Goal: Use online tool/utility: Utilize a website feature to perform a specific function

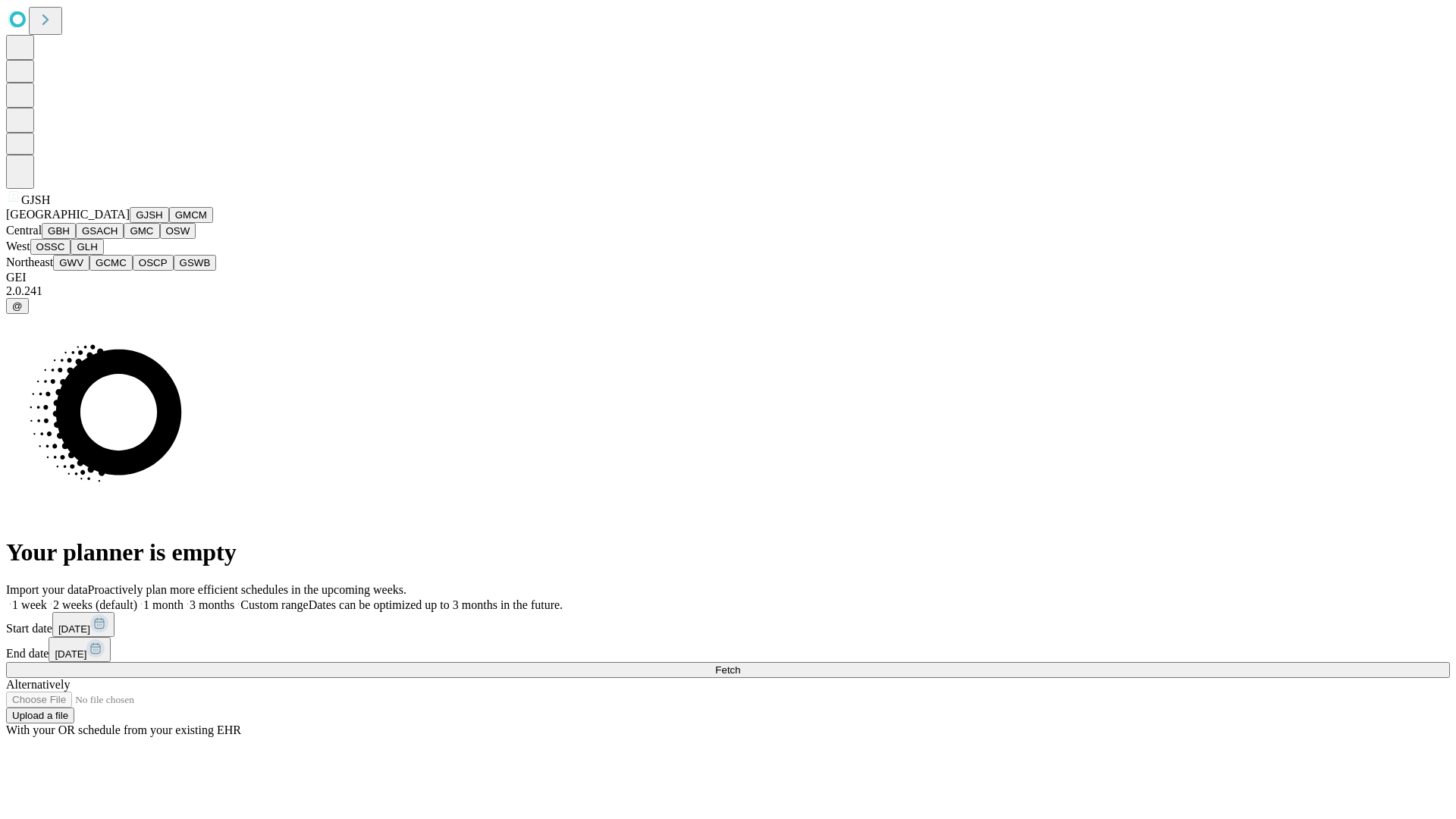
click at [130, 223] on button "GJSH" at bounding box center [150, 215] width 40 height 16
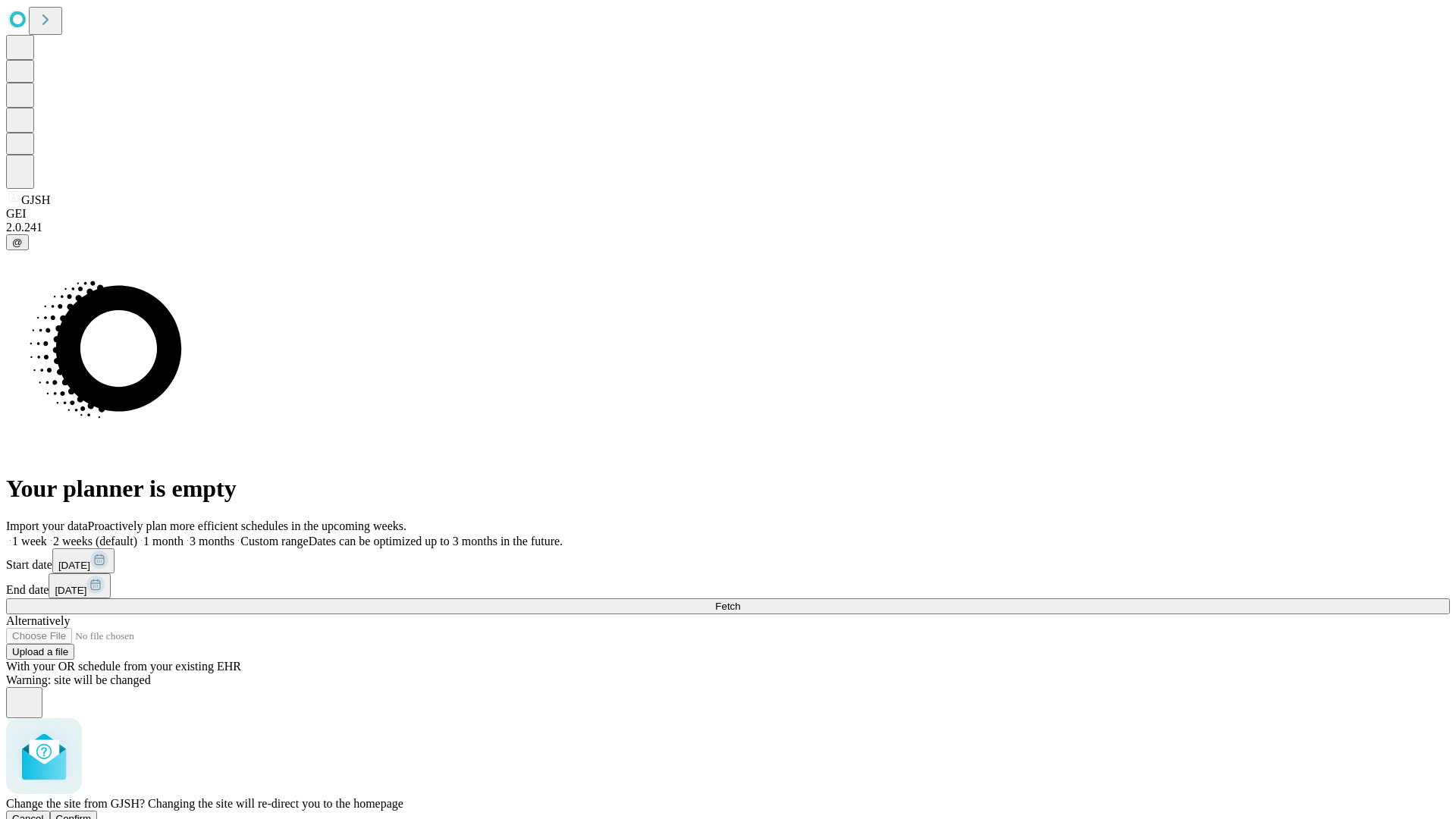
click at [92, 813] on span "Confirm" at bounding box center [74, 819] width 36 height 11
click at [184, 535] on label "1 month" at bounding box center [160, 542] width 46 height 13
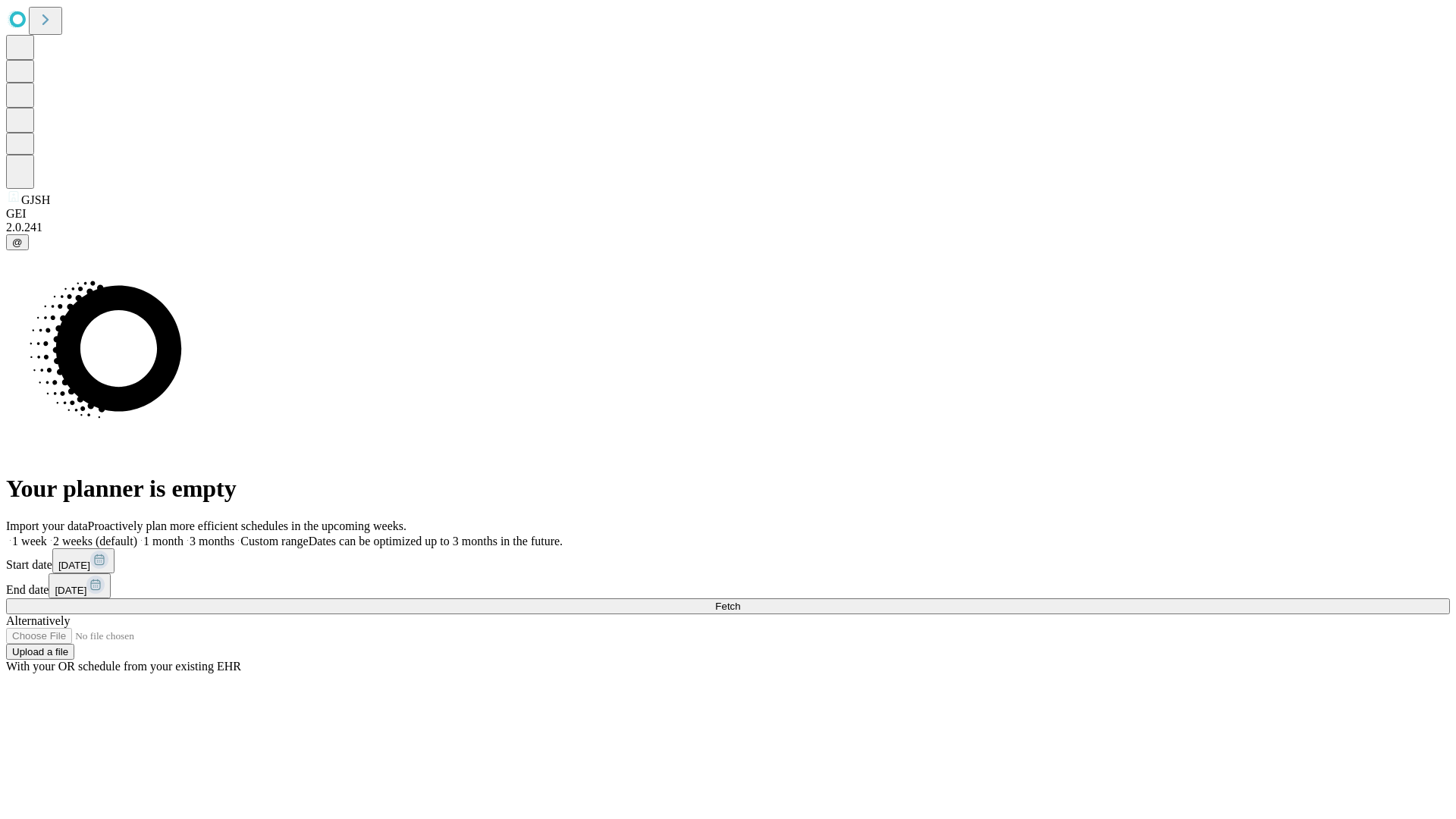
click at [740, 600] on span "Fetch" at bounding box center [727, 606] width 25 height 11
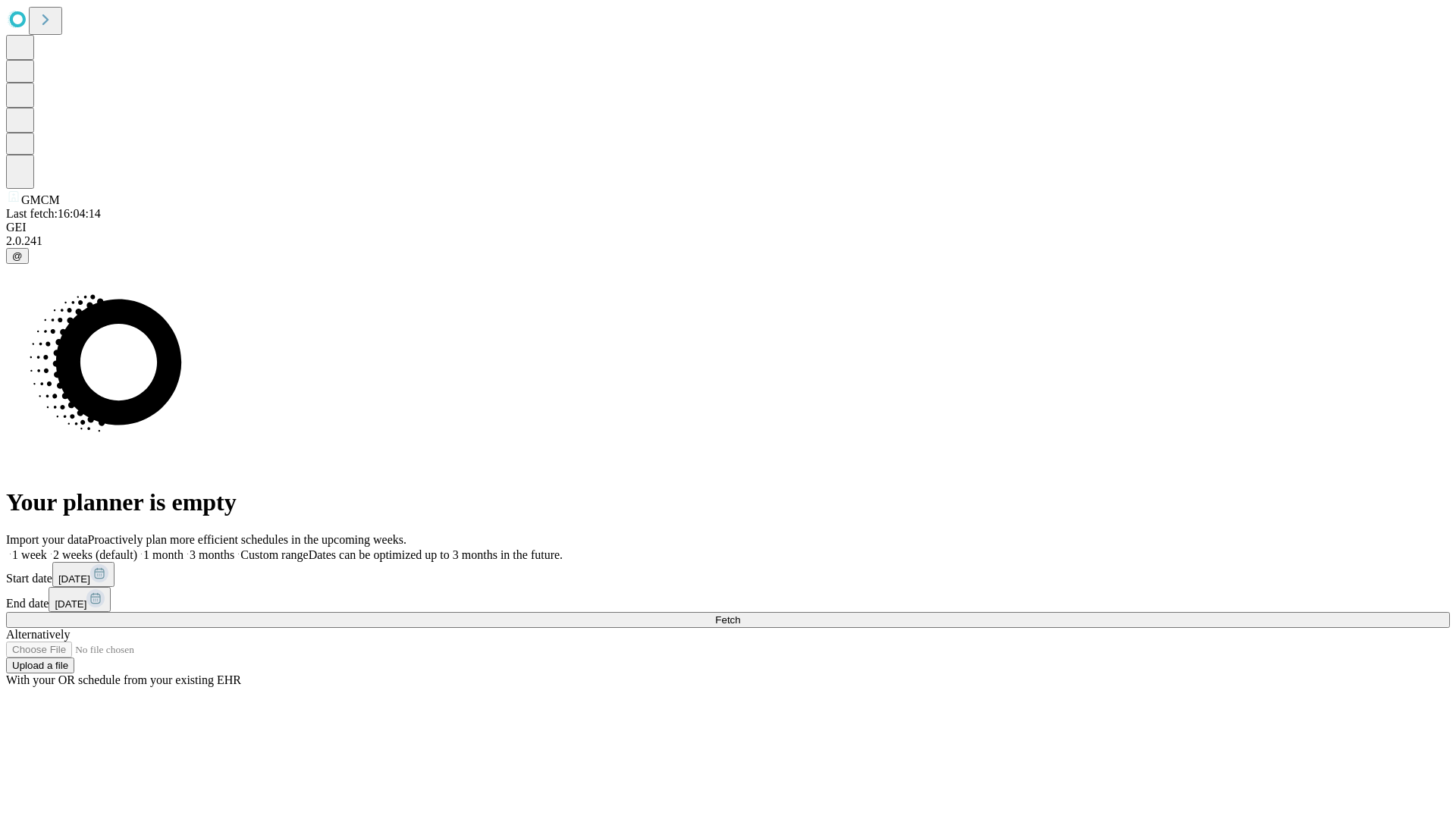
click at [184, 548] on label "1 month" at bounding box center [160, 555] width 46 height 13
click at [740, 614] on span "Fetch" at bounding box center [727, 620] width 25 height 11
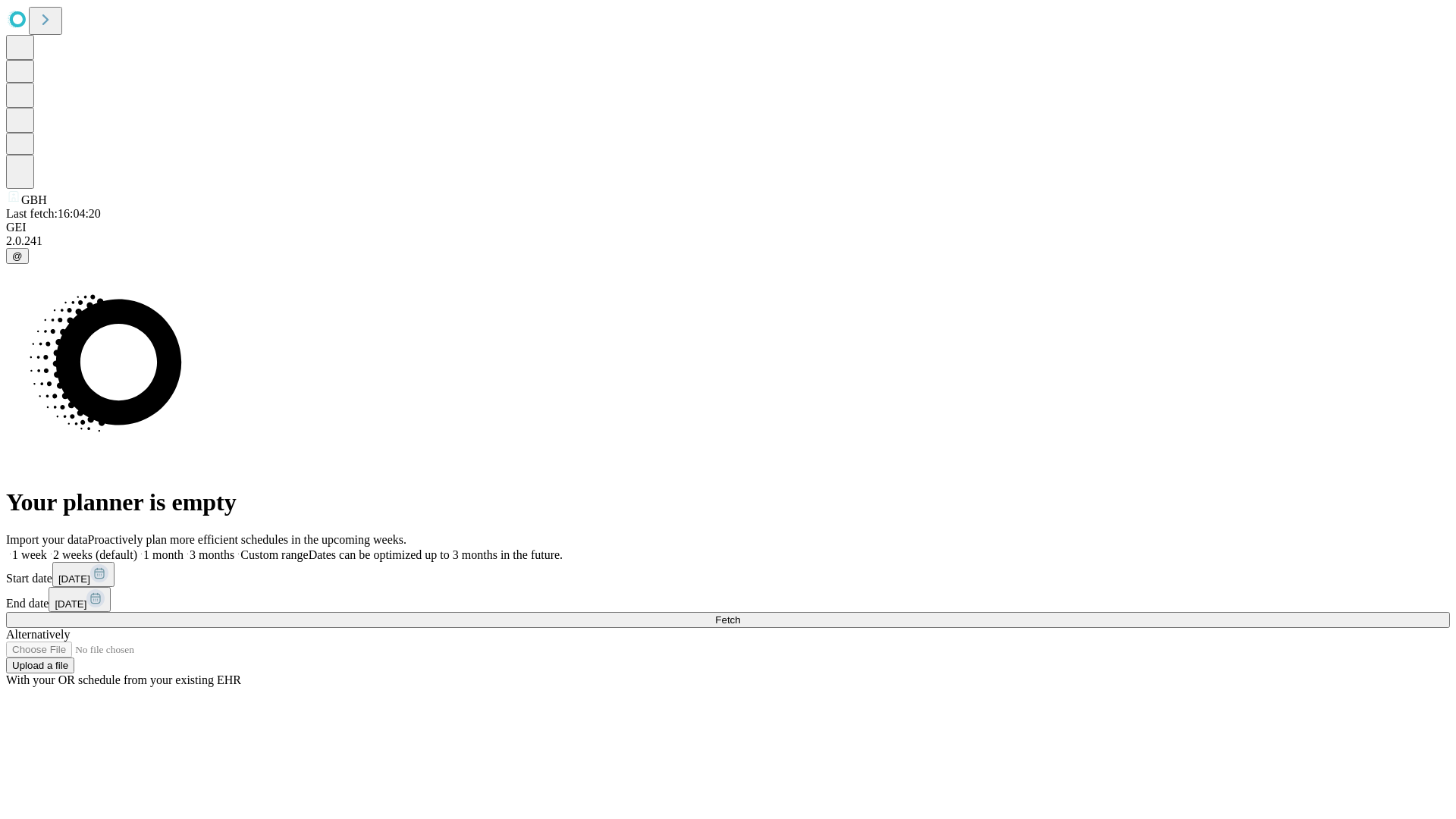
click at [184, 548] on label "1 month" at bounding box center [160, 555] width 46 height 13
click at [740, 614] on span "Fetch" at bounding box center [727, 620] width 25 height 11
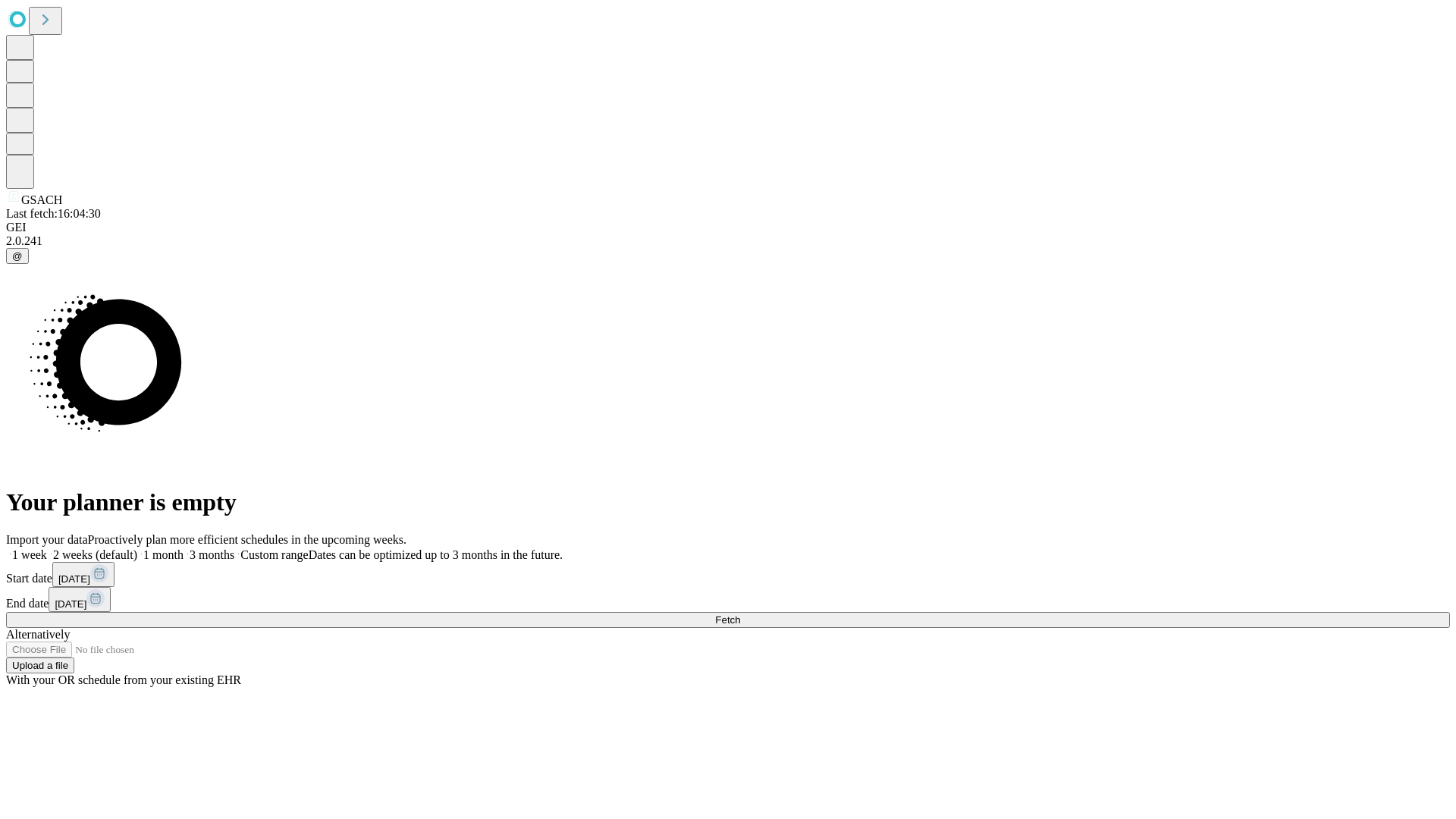
click at [740, 614] on span "Fetch" at bounding box center [727, 620] width 25 height 11
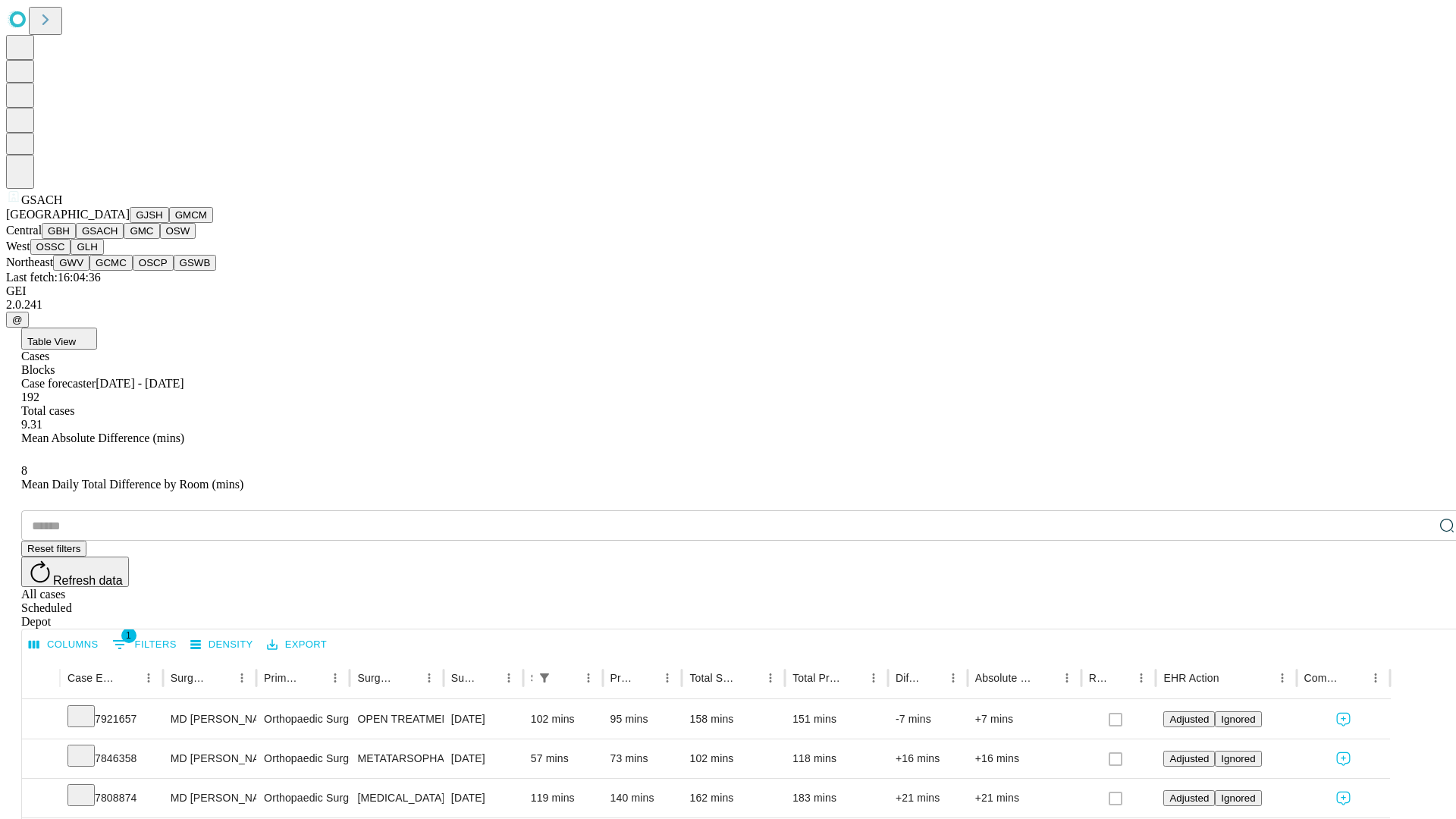
click at [124, 239] on button "GMC" at bounding box center [142, 231] width 36 height 16
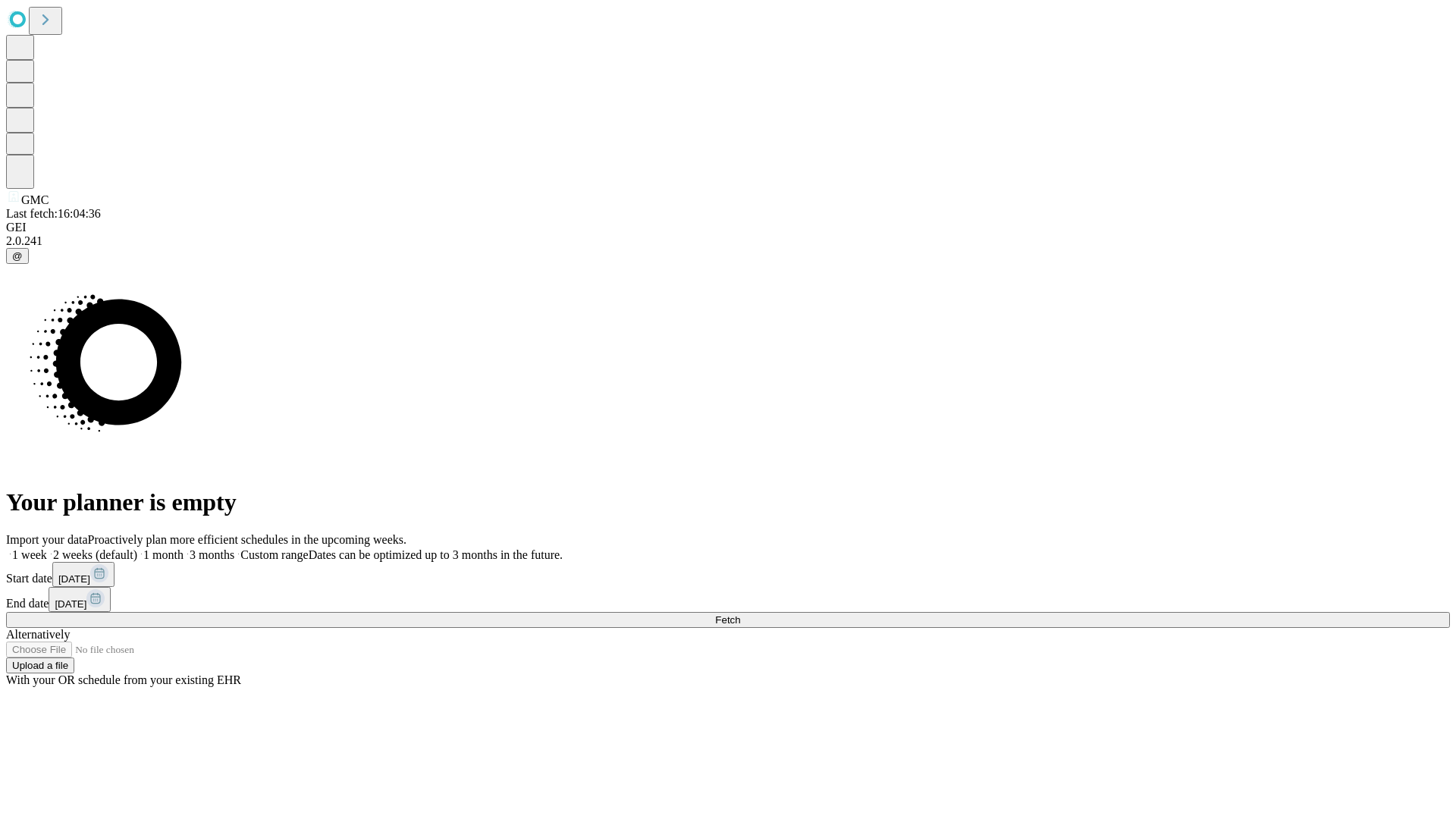
click at [184, 548] on label "1 month" at bounding box center [160, 555] width 46 height 13
click at [740, 614] on span "Fetch" at bounding box center [727, 620] width 25 height 11
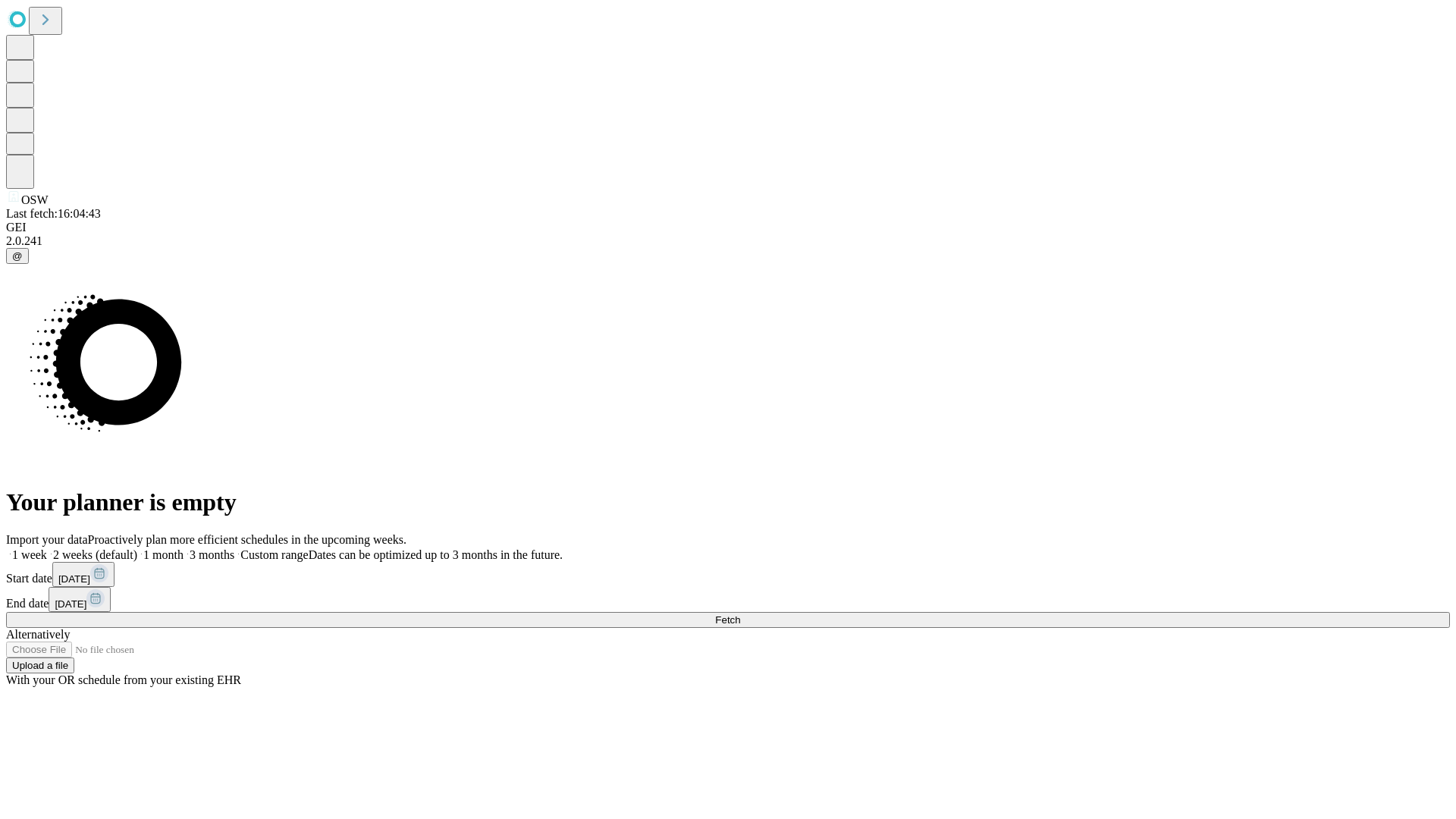
click at [184, 548] on label "1 month" at bounding box center [160, 555] width 46 height 13
click at [740, 614] on span "Fetch" at bounding box center [727, 620] width 25 height 11
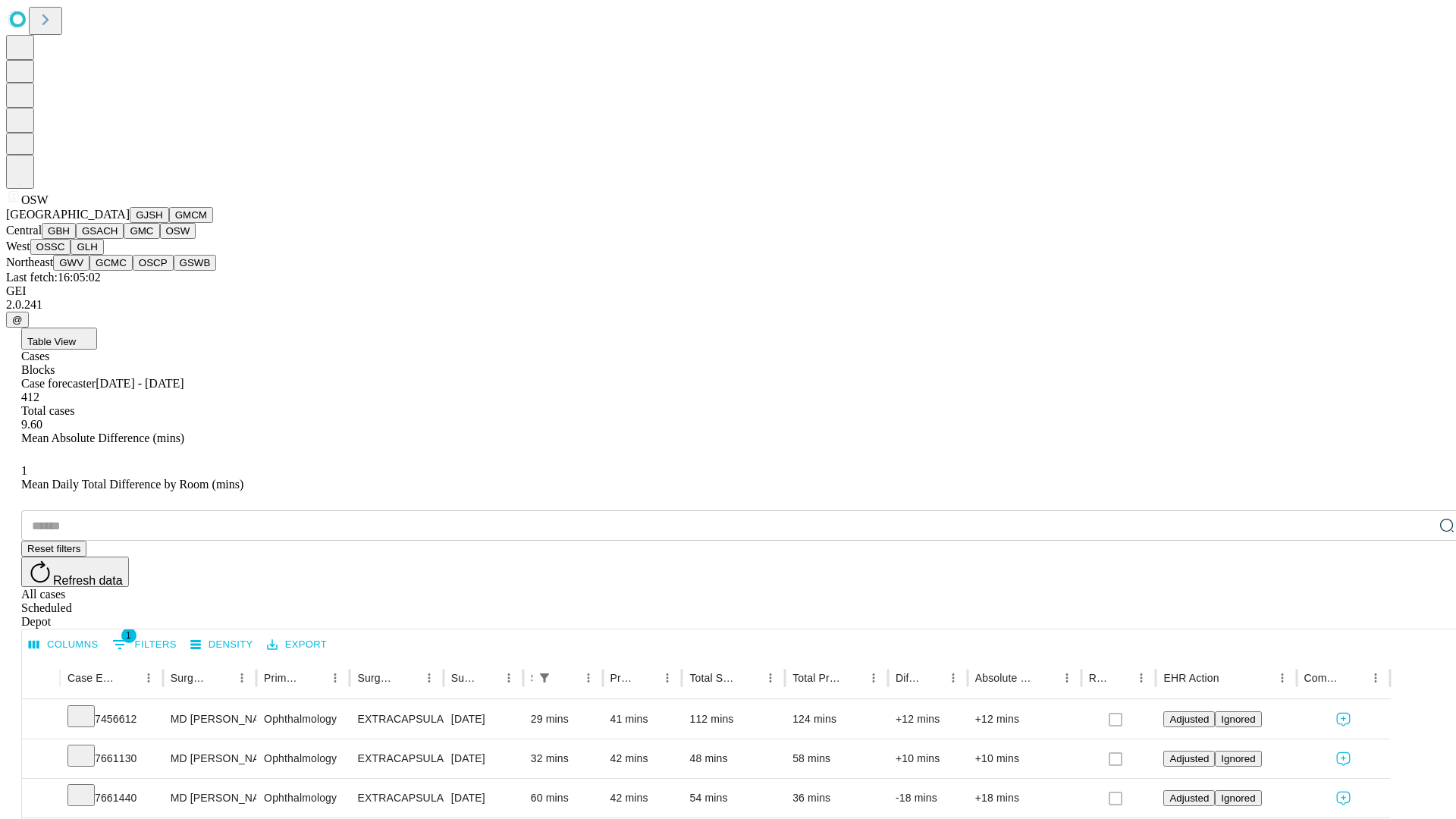
click at [71, 255] on button "OSSC" at bounding box center [50, 246] width 41 height 16
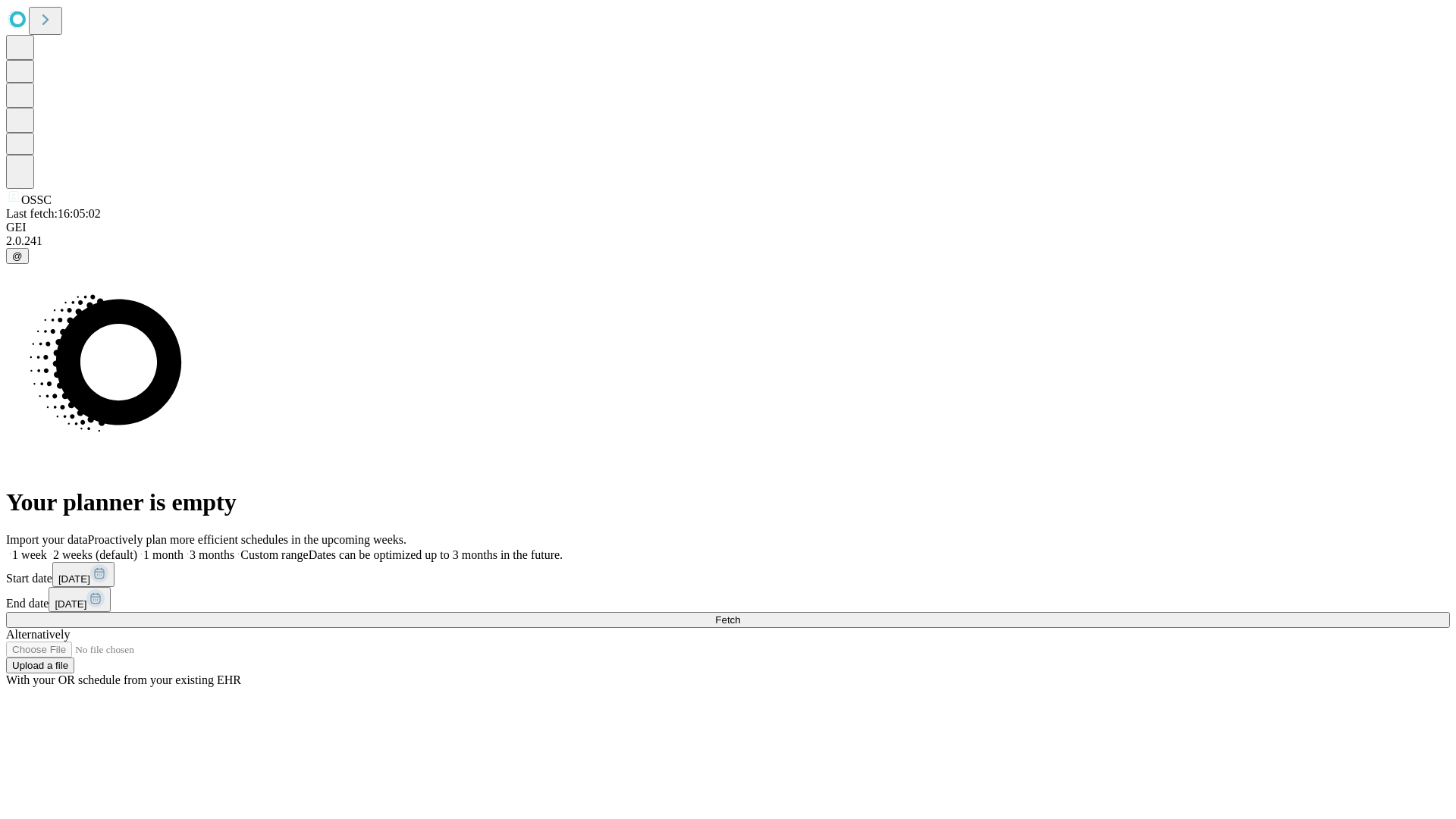
click at [184, 548] on label "1 month" at bounding box center [160, 555] width 46 height 13
click at [740, 614] on span "Fetch" at bounding box center [727, 620] width 25 height 11
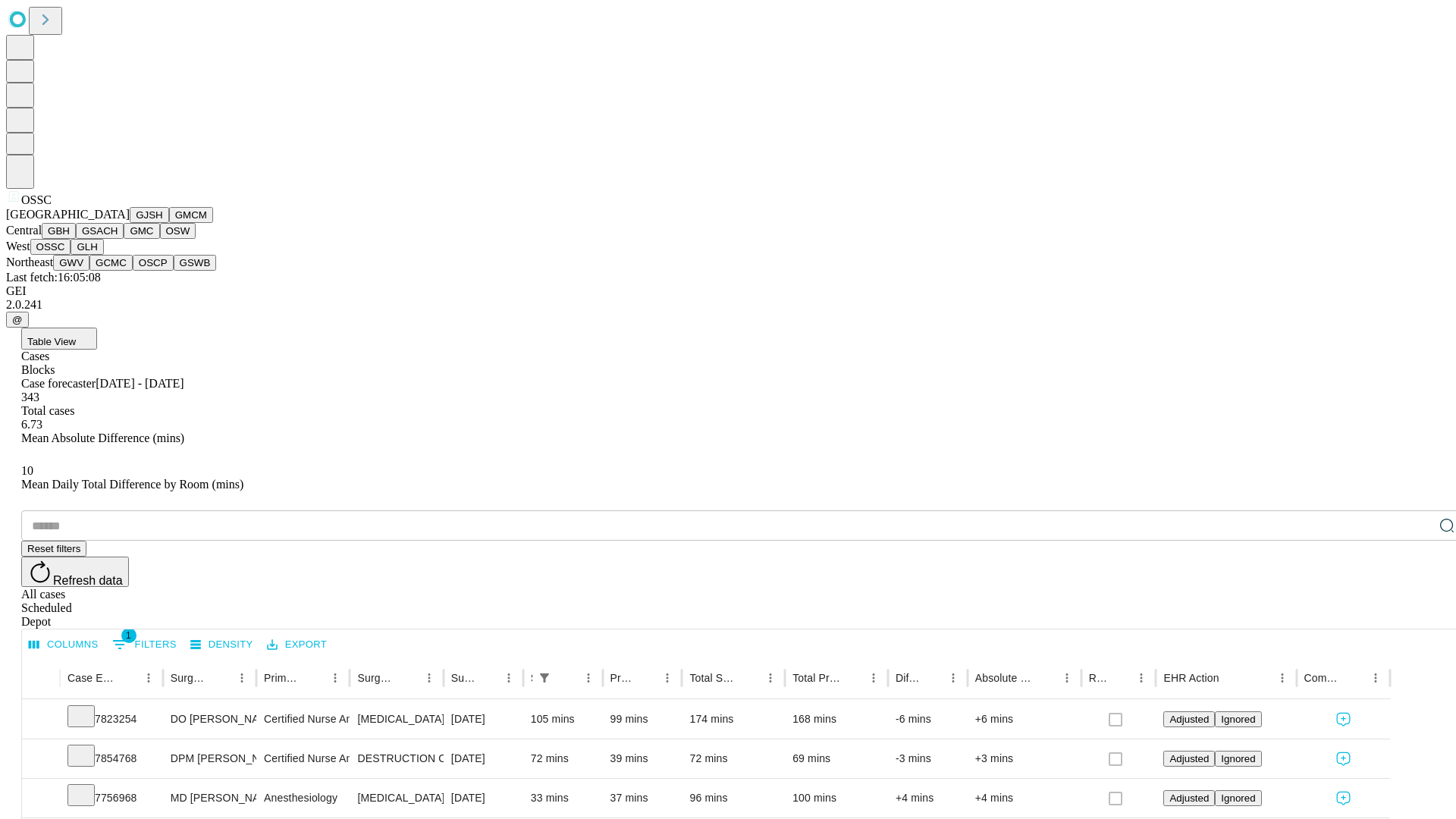
click at [103, 255] on button "GLH" at bounding box center [86, 246] width 32 height 16
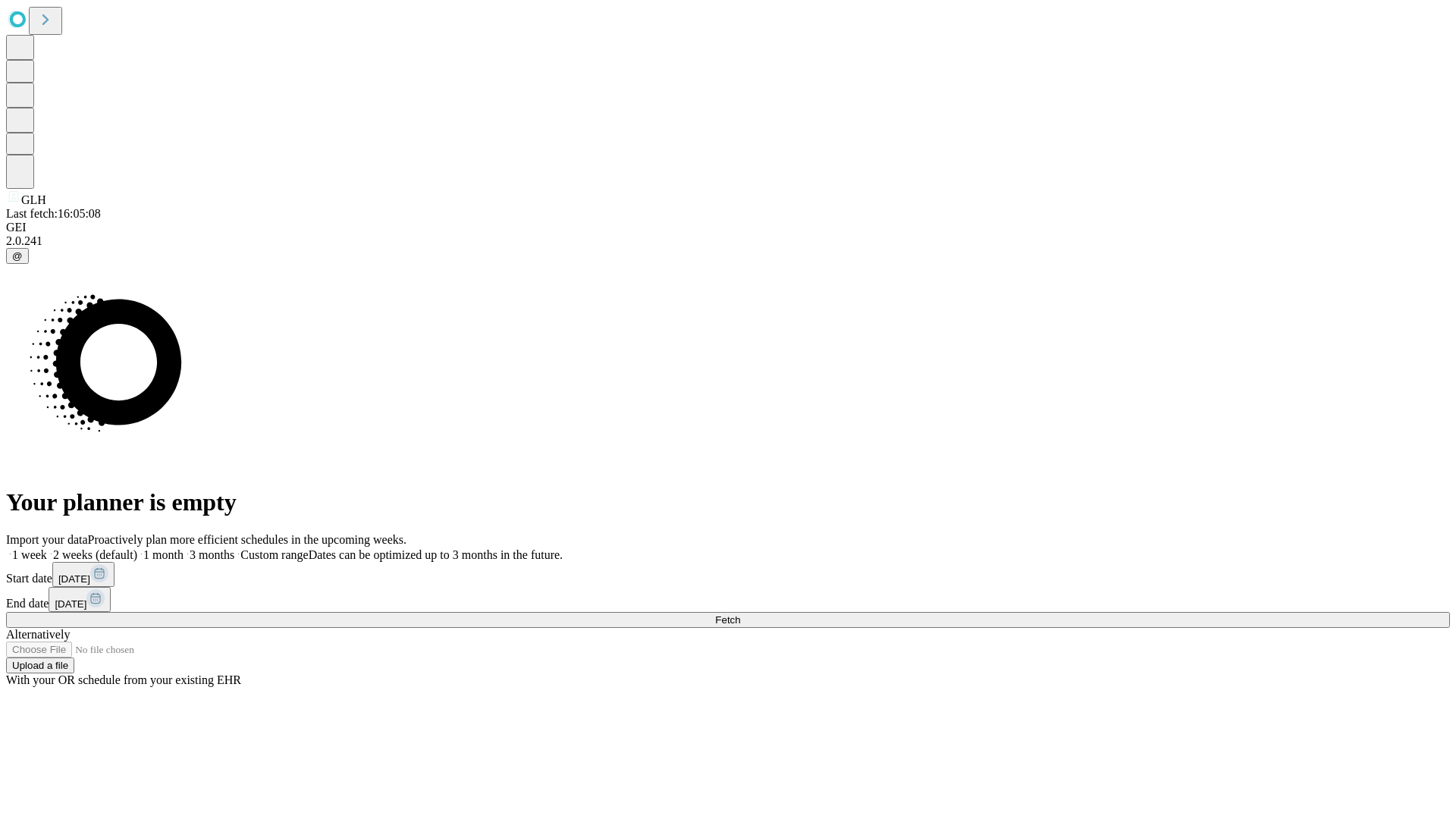
click at [184, 548] on label "1 month" at bounding box center [160, 555] width 46 height 13
click at [740, 614] on span "Fetch" at bounding box center [727, 620] width 25 height 11
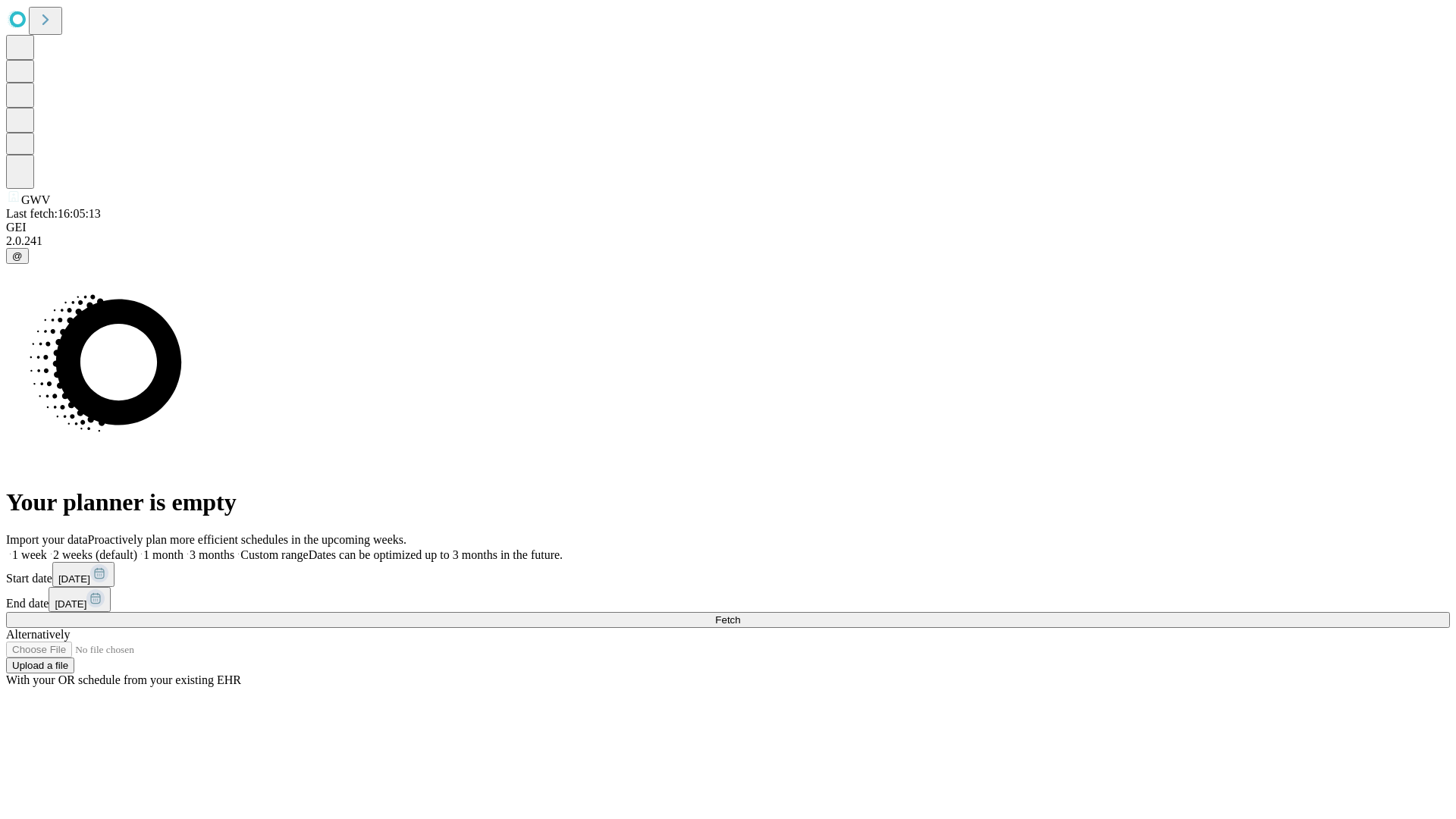
click at [184, 548] on label "1 month" at bounding box center [160, 555] width 46 height 13
click at [740, 614] on span "Fetch" at bounding box center [727, 620] width 25 height 11
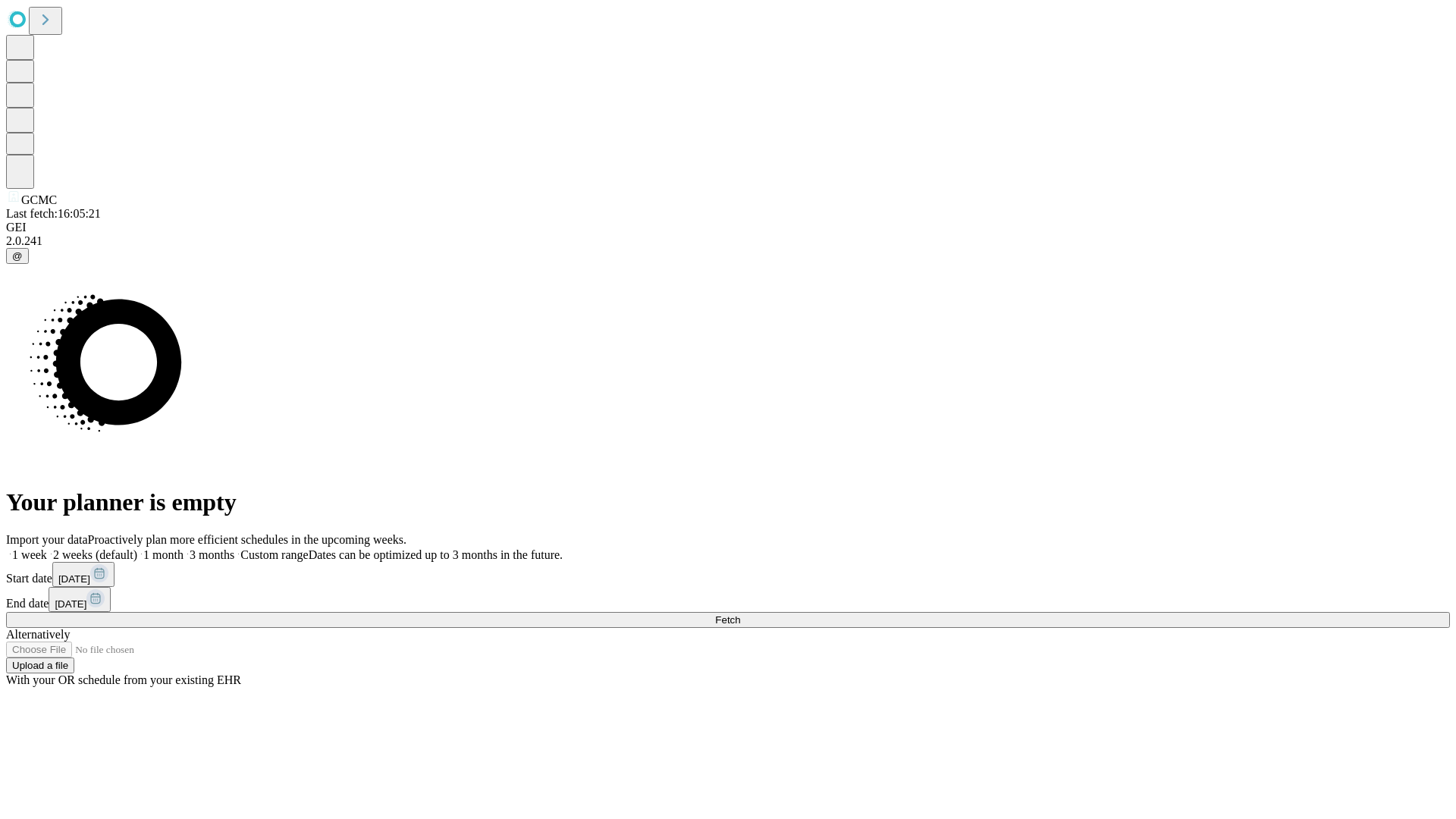
click at [184, 548] on label "1 month" at bounding box center [160, 555] width 46 height 13
click at [740, 614] on span "Fetch" at bounding box center [727, 620] width 25 height 11
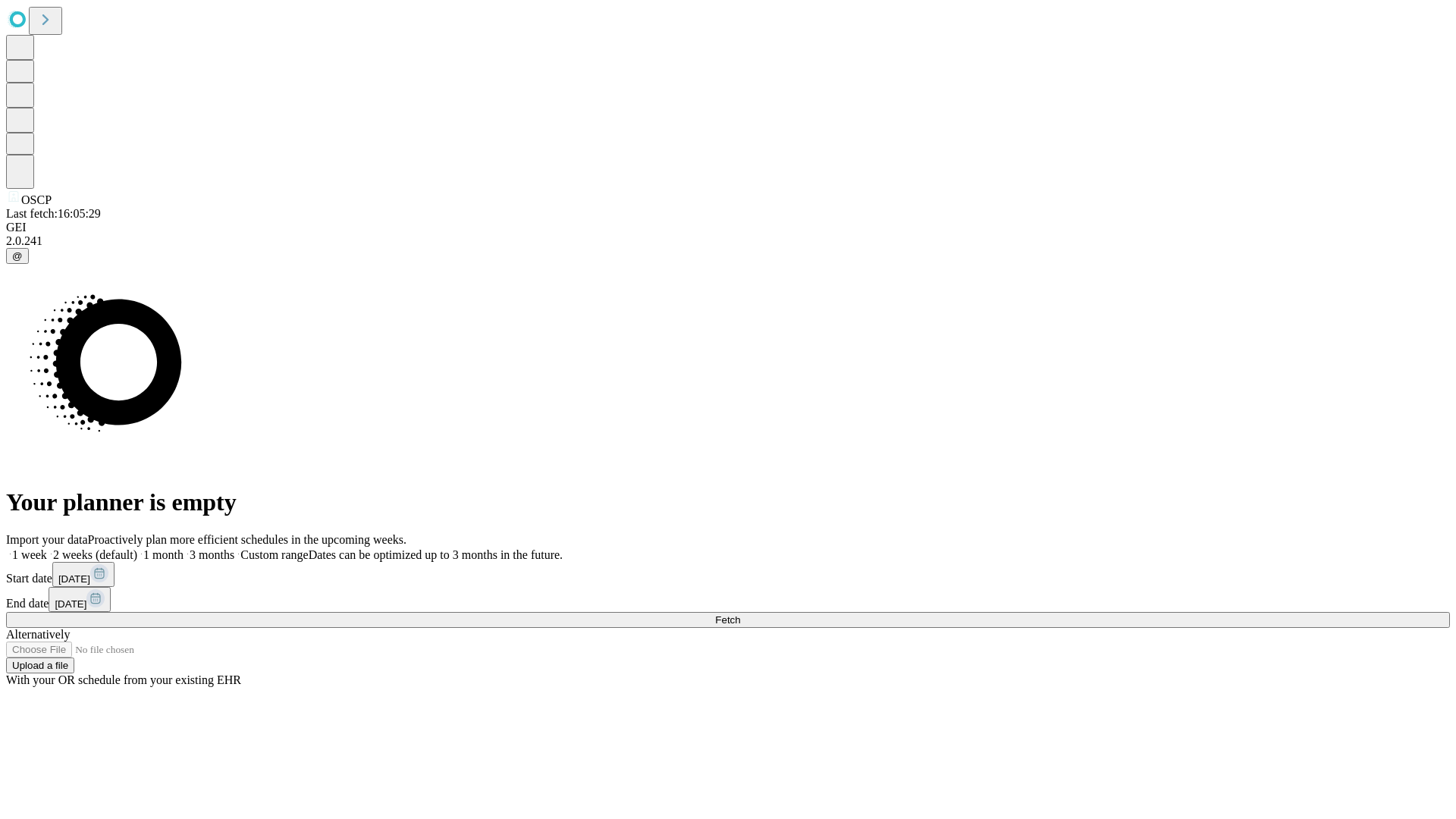
click at [184, 548] on label "1 month" at bounding box center [160, 555] width 46 height 13
click at [740, 614] on span "Fetch" at bounding box center [727, 620] width 25 height 11
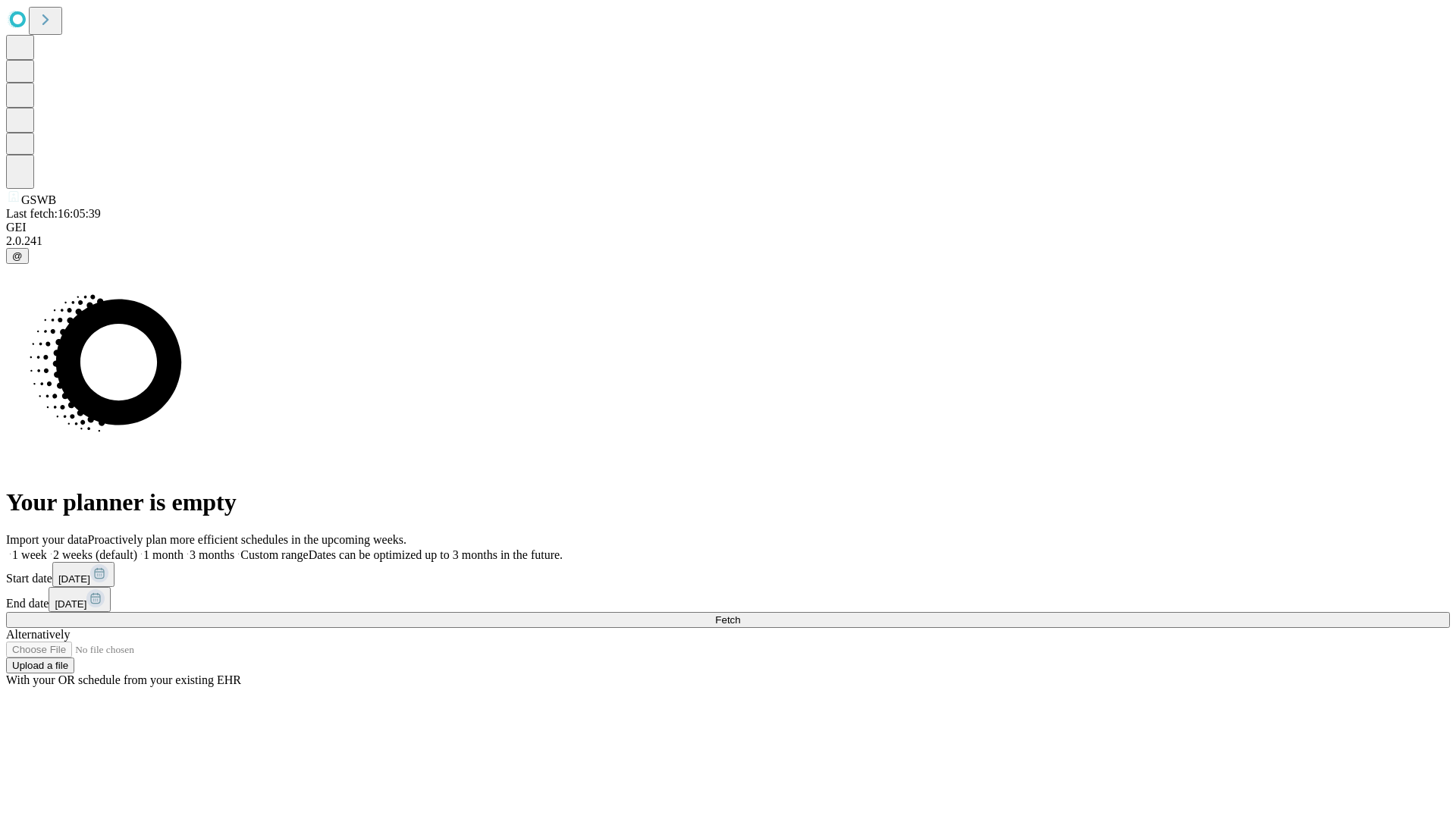
click at [184, 548] on label "1 month" at bounding box center [160, 555] width 46 height 13
click at [740, 614] on span "Fetch" at bounding box center [727, 620] width 25 height 11
